Goal: Information Seeking & Learning: Learn about a topic

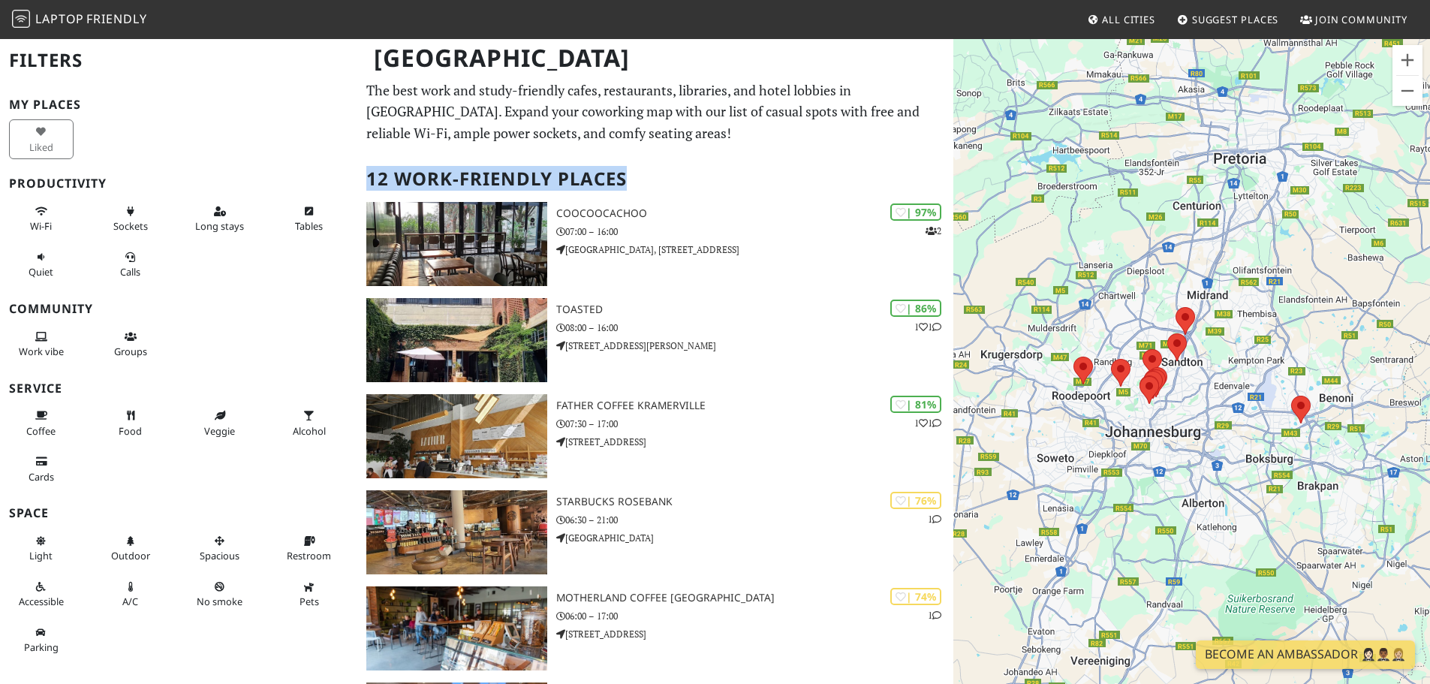
drag, startPoint x: 371, startPoint y: 182, endPoint x: 668, endPoint y: 192, distance: 296.8
click at [665, 197] on h2 "12 Work-Friendly Places" at bounding box center [655, 179] width 578 height 46
click at [682, 174] on h2 "12 Work-Friendly Places" at bounding box center [655, 179] width 578 height 46
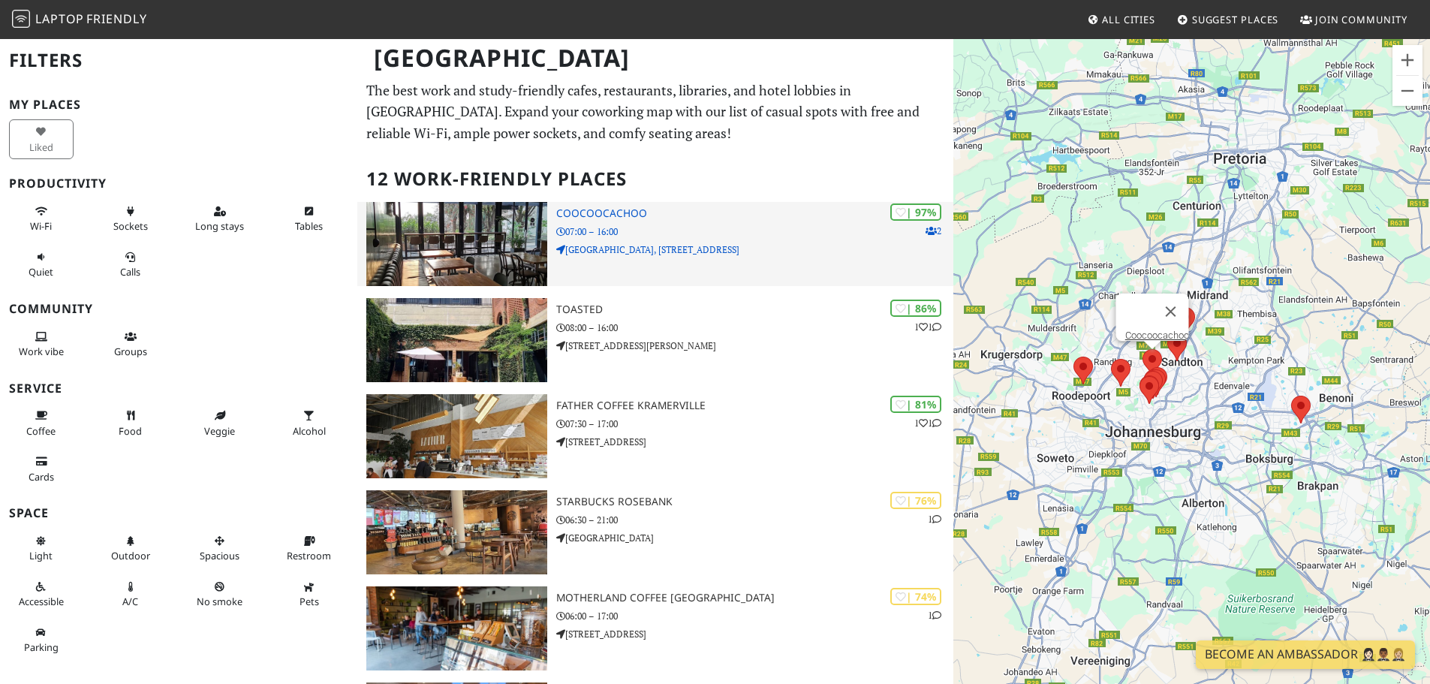
click at [664, 240] on div "| 97% 2 Coocoocachoo 07:00 – 16:00 [GEOGRAPHIC_DATA], [STREET_ADDRESS]" at bounding box center [754, 244] width 397 height 84
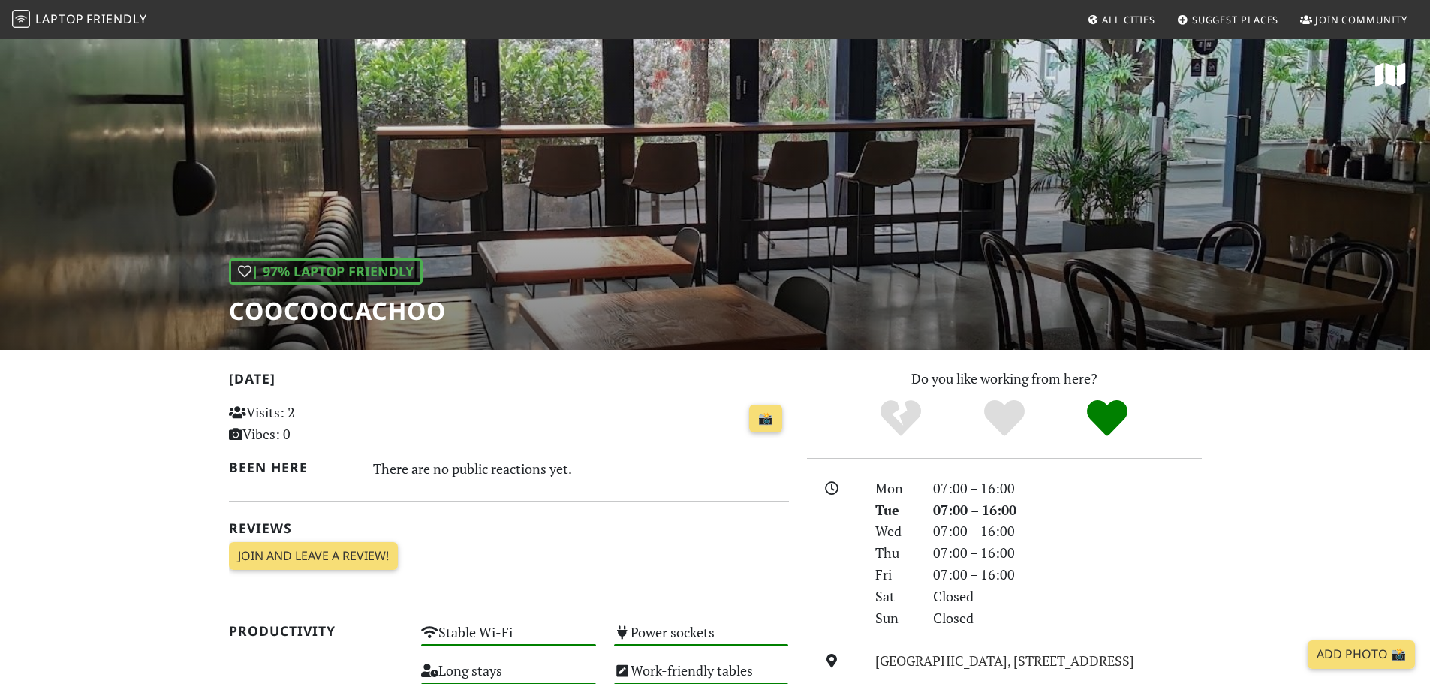
drag, startPoint x: 377, startPoint y: 471, endPoint x: 563, endPoint y: 470, distance: 186.2
click at [563, 470] on div "There are no public reactions yet." at bounding box center [581, 469] width 416 height 24
click at [576, 457] on div "There are no public reactions yet." at bounding box center [581, 469] width 416 height 24
drag, startPoint x: 234, startPoint y: 314, endPoint x: 449, endPoint y: 306, distance: 214.9
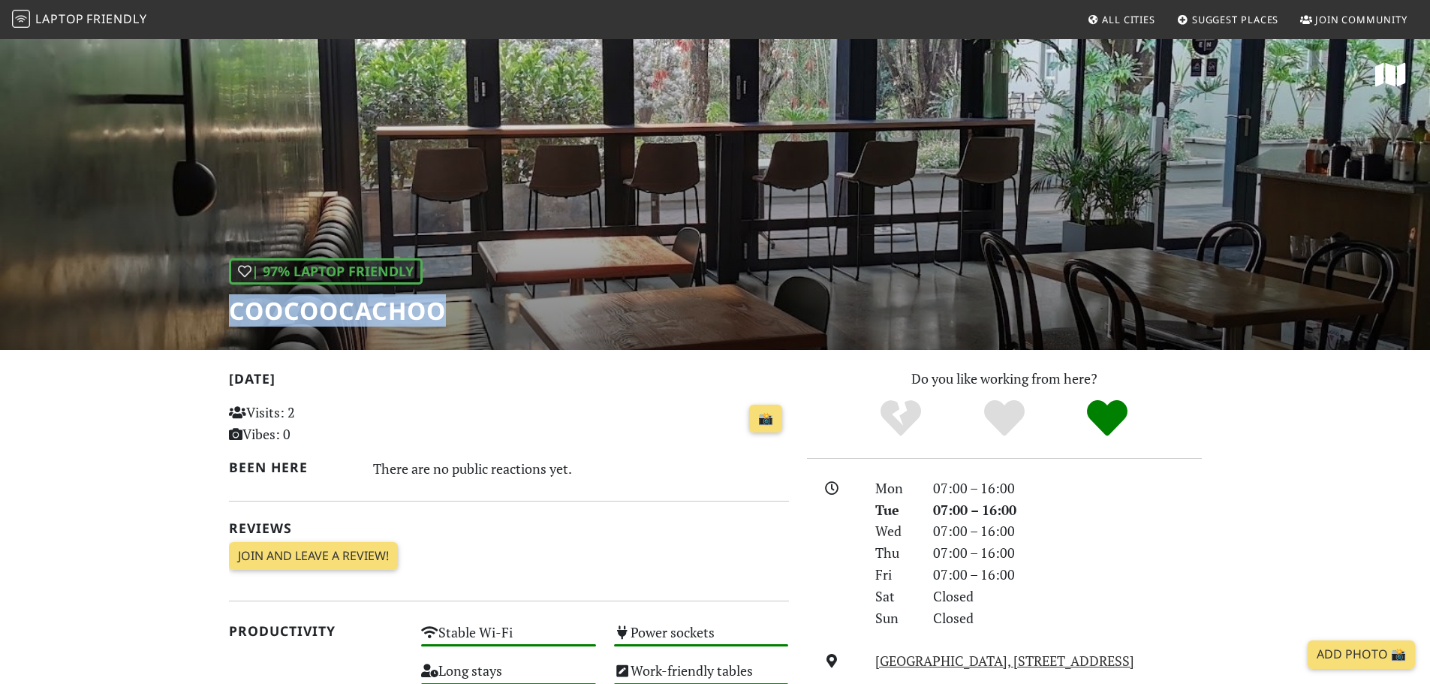
click at [449, 306] on div "| 97% Laptop Friendly Coocoocachoo" at bounding box center [715, 194] width 1430 height 312
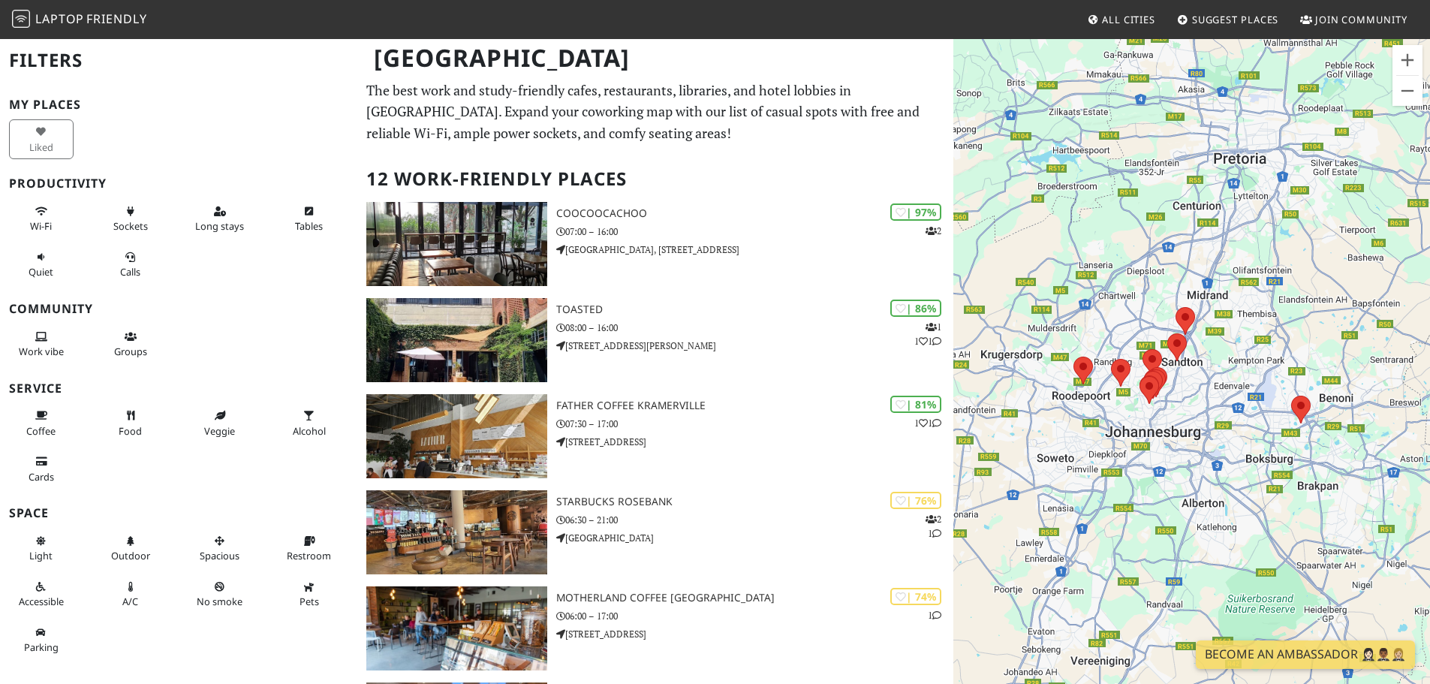
click at [372, 179] on h2 "12 Work-Friendly Places" at bounding box center [655, 179] width 578 height 46
